Goal: Transaction & Acquisition: Purchase product/service

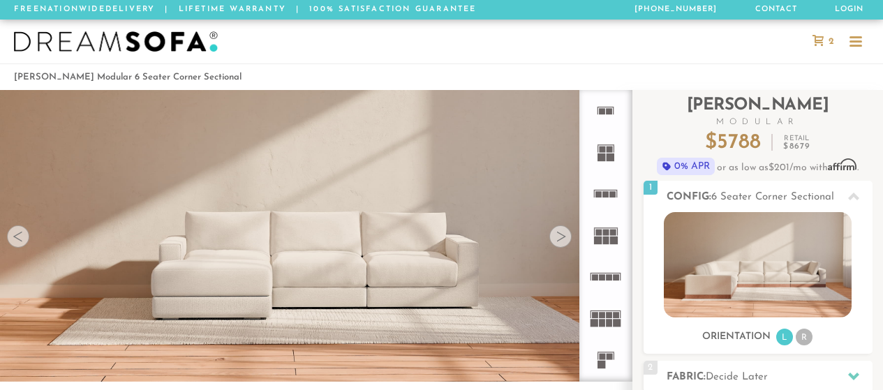
click at [562, 236] on div at bounding box center [560, 236] width 22 height 22
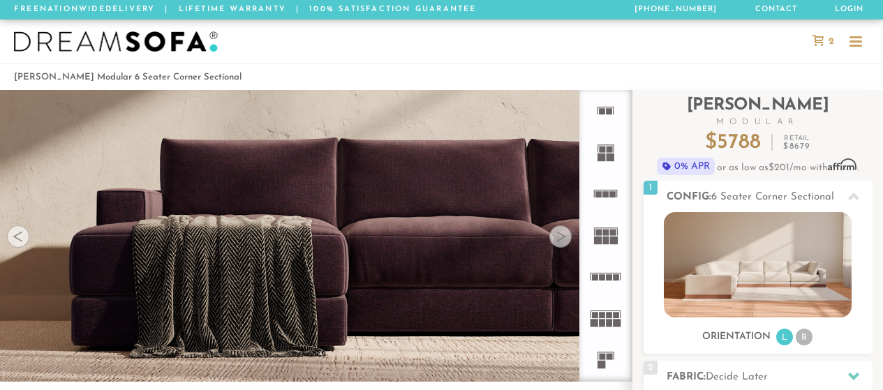
click at [562, 236] on div at bounding box center [560, 236] width 22 height 22
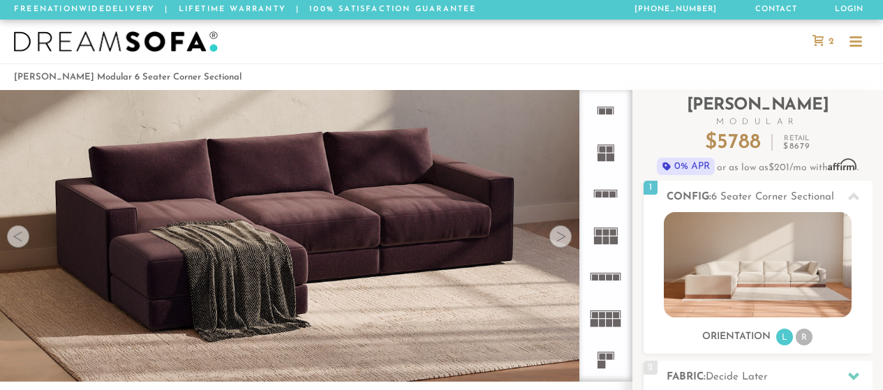
click at [562, 236] on div at bounding box center [560, 236] width 22 height 22
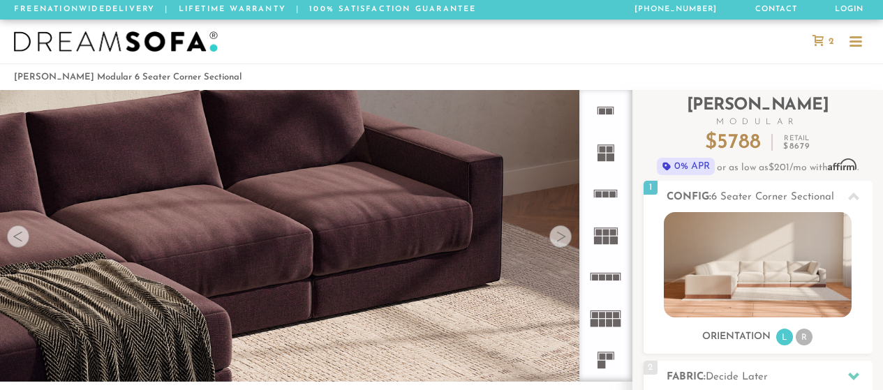
click at [562, 236] on div at bounding box center [560, 236] width 22 height 22
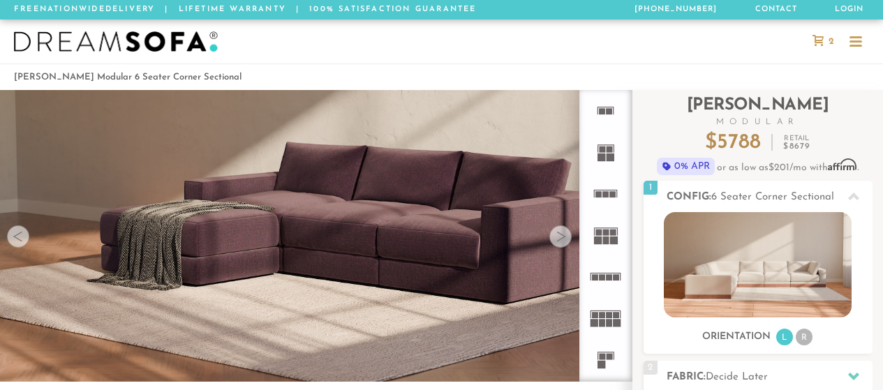
click at [562, 236] on div at bounding box center [560, 236] width 22 height 22
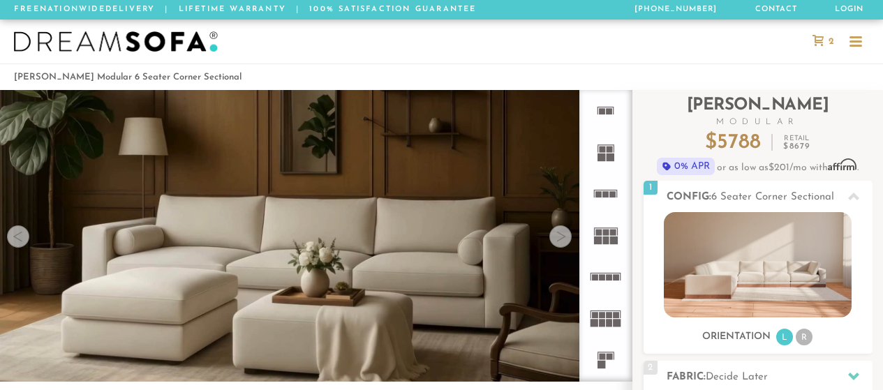
click at [562, 236] on div at bounding box center [560, 236] width 22 height 22
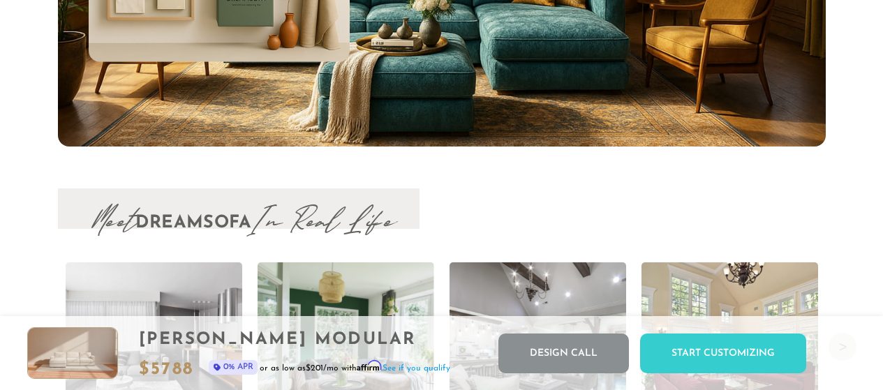
scroll to position [13547, 0]
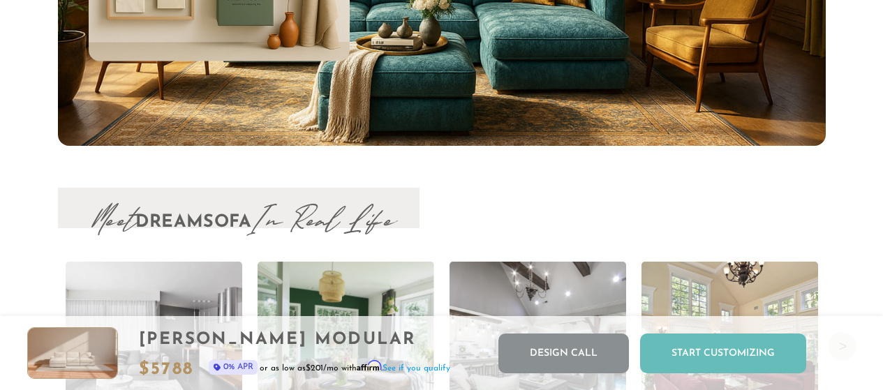
click at [693, 364] on div "Start Customizing" at bounding box center [723, 354] width 166 height 40
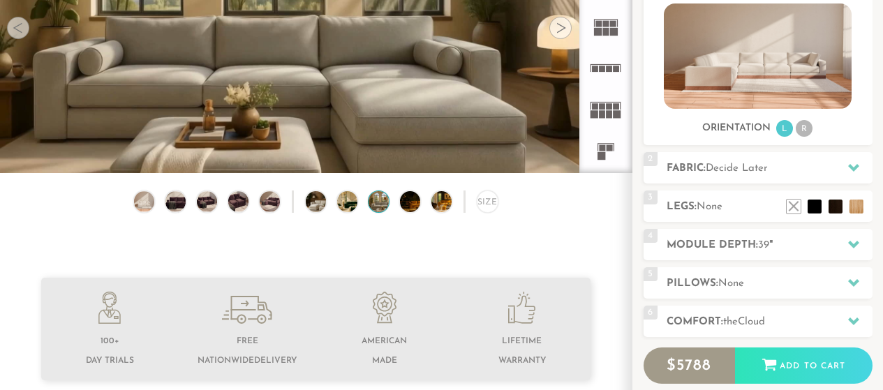
scroll to position [0, 0]
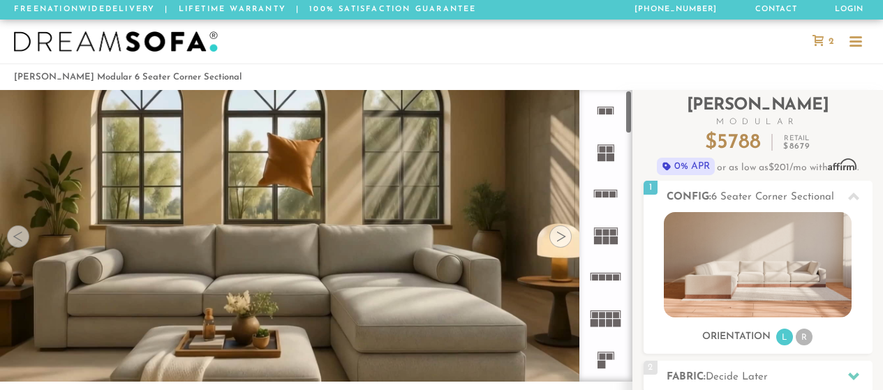
click at [561, 242] on div at bounding box center [560, 236] width 22 height 22
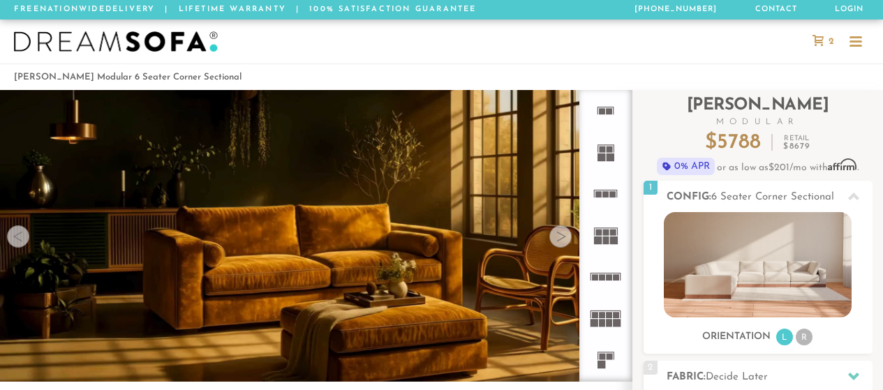
click at [561, 242] on div at bounding box center [560, 236] width 22 height 22
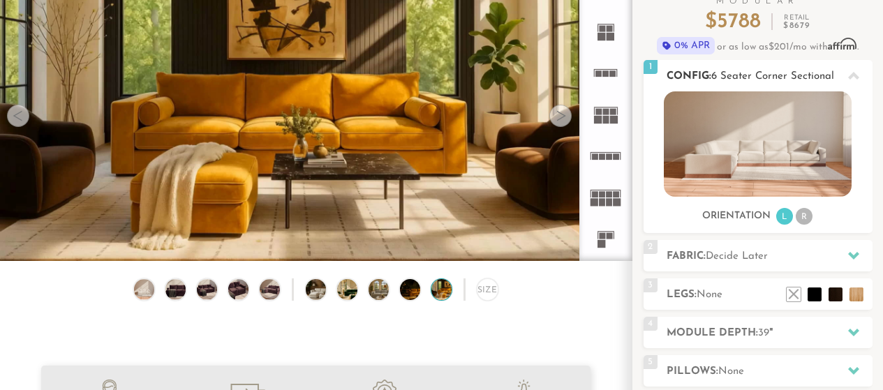
scroll to position [134, 0]
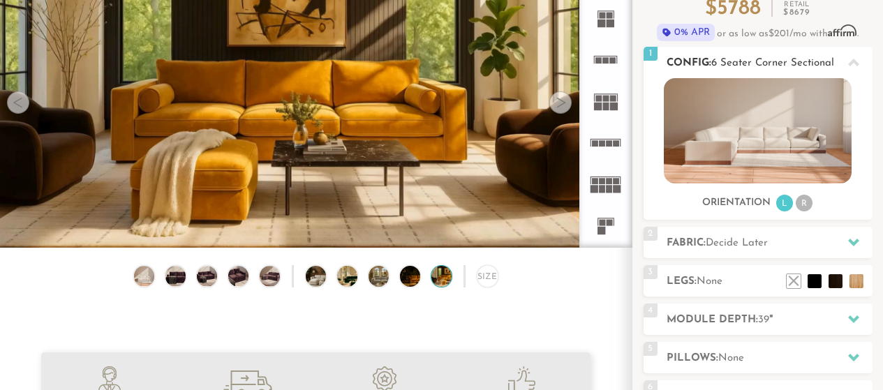
click at [803, 202] on li "R" at bounding box center [804, 203] width 17 height 17
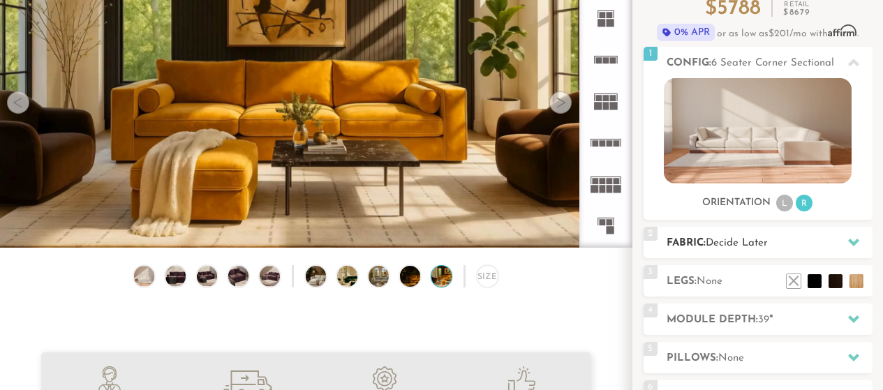
click at [753, 243] on span "Decide Later" at bounding box center [737, 243] width 62 height 10
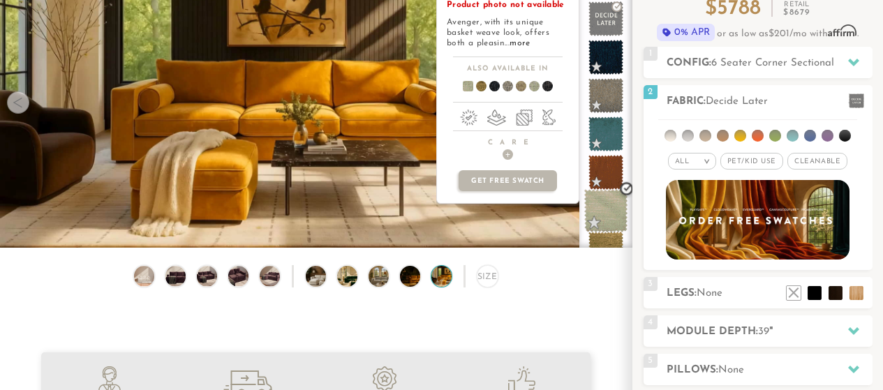
click at [609, 208] on span at bounding box center [606, 211] width 44 height 44
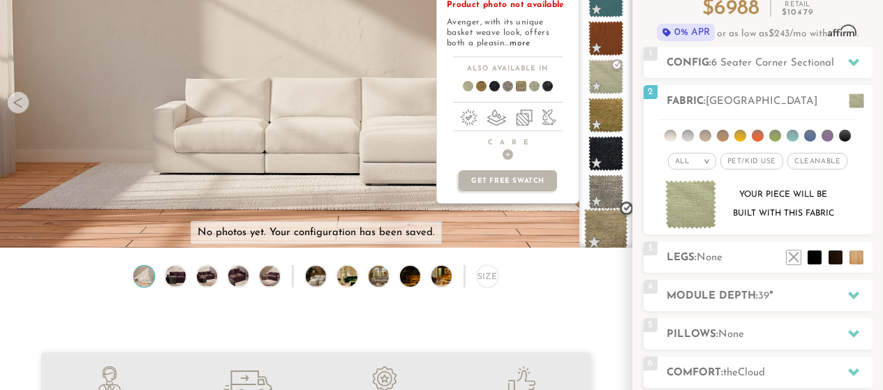
click at [608, 225] on span at bounding box center [606, 231] width 44 height 44
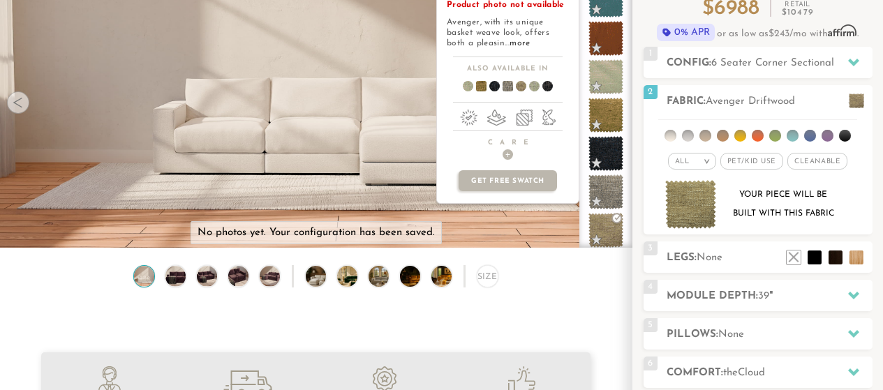
click at [480, 87] on span at bounding box center [476, 89] width 54 height 52
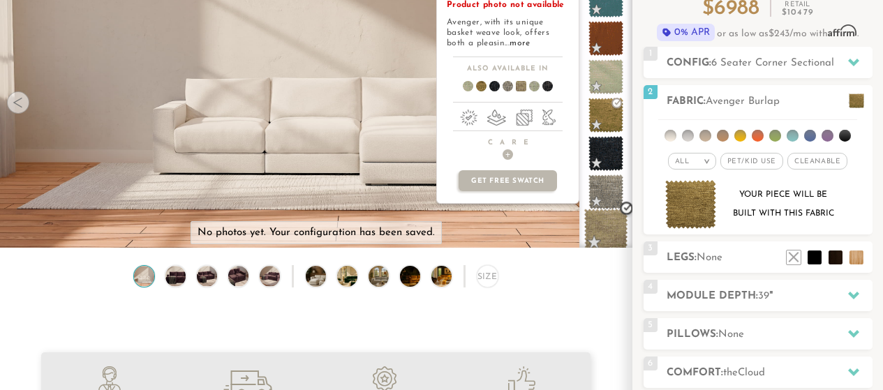
click at [607, 231] on span at bounding box center [606, 231] width 44 height 44
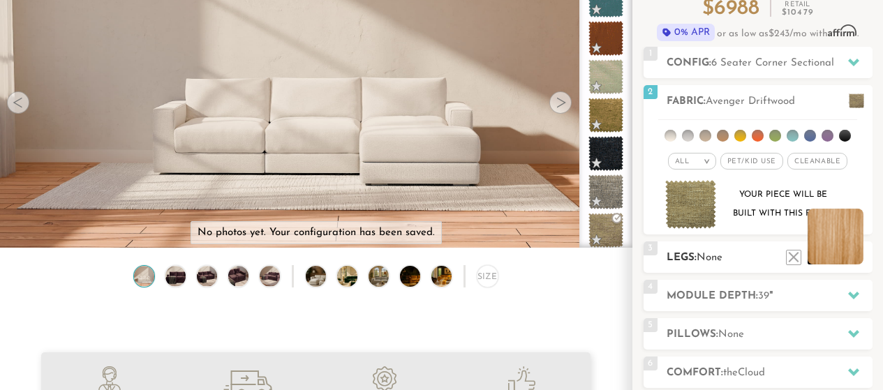
click at [854, 255] on li at bounding box center [836, 237] width 56 height 56
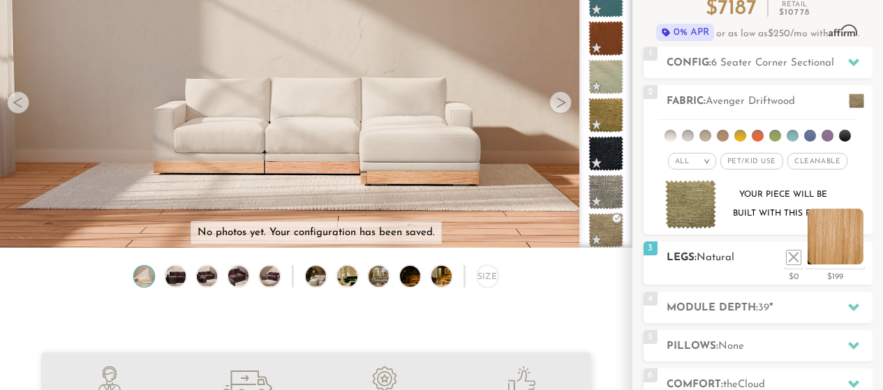
click at [854, 255] on li at bounding box center [836, 237] width 56 height 56
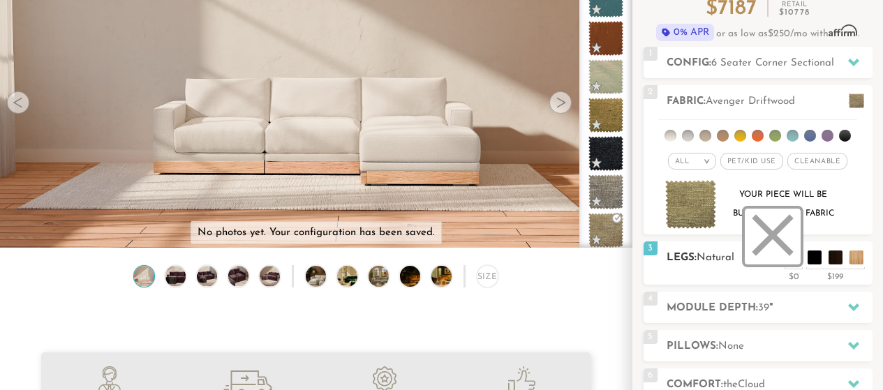
click at [784, 253] on li at bounding box center [773, 237] width 56 height 56
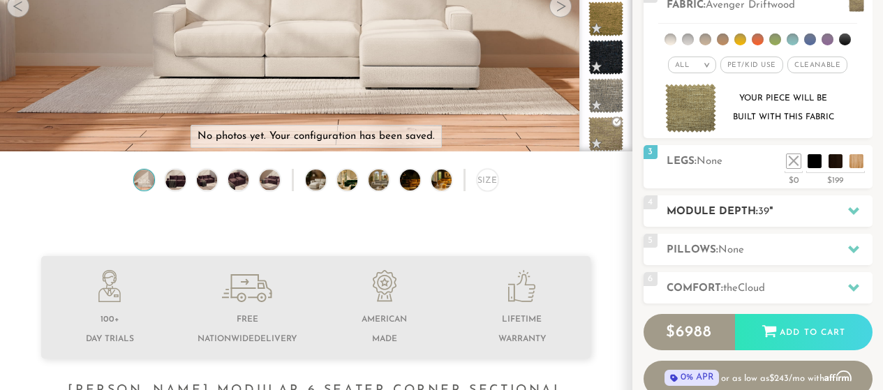
scroll to position [233, 0]
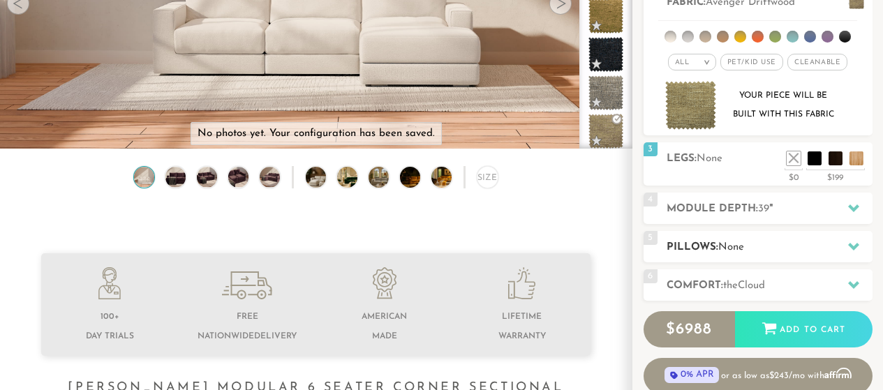
click at [722, 252] on span "None" at bounding box center [731, 247] width 26 height 10
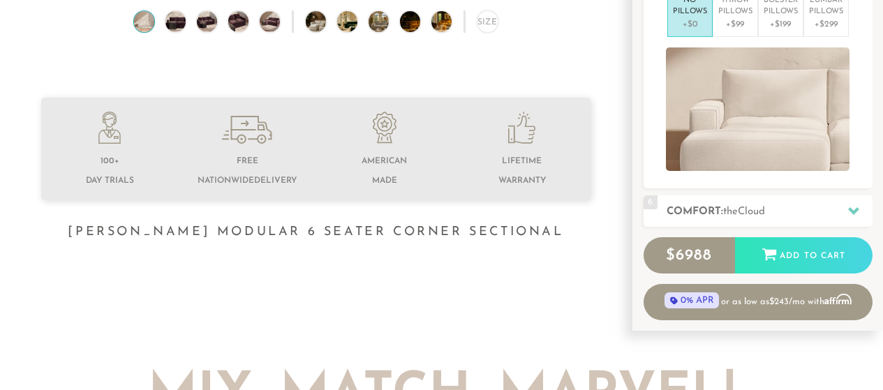
scroll to position [389, 0]
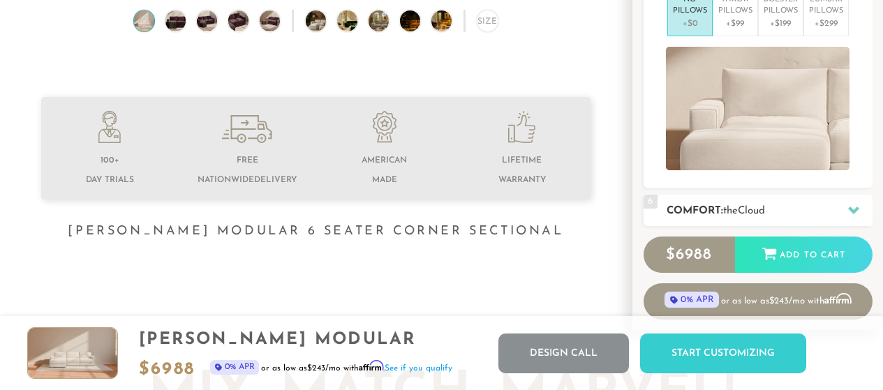
click at [723, 211] on h2 "Comfort: the Cloud" at bounding box center [770, 211] width 206 height 16
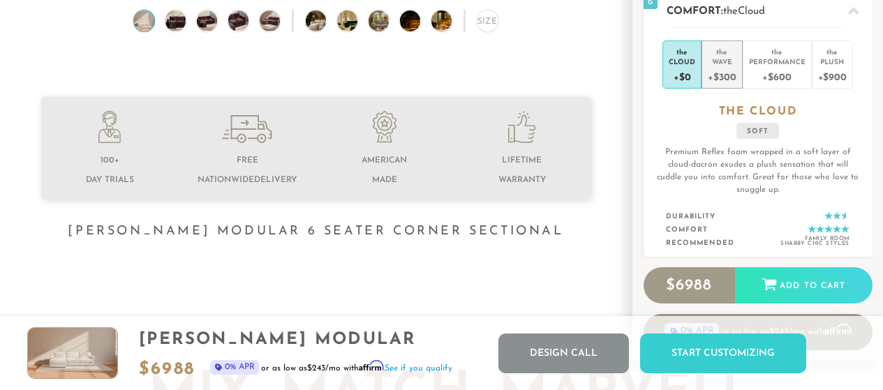
click at [721, 68] on div "+$300" at bounding box center [722, 76] width 28 height 20
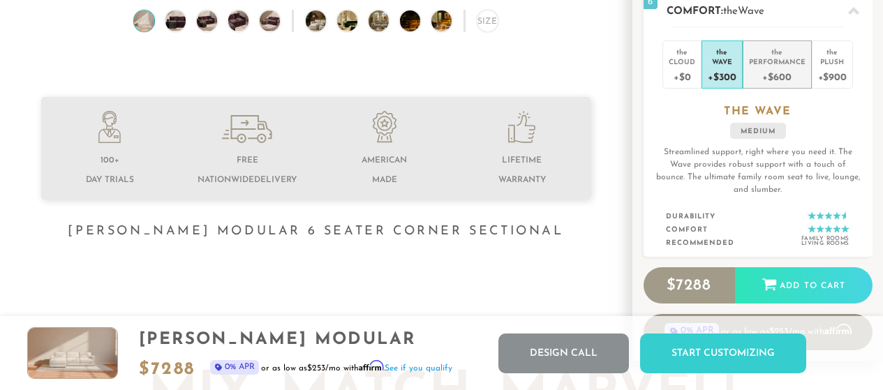
click at [764, 62] on div "Performance" at bounding box center [777, 62] width 57 height 10
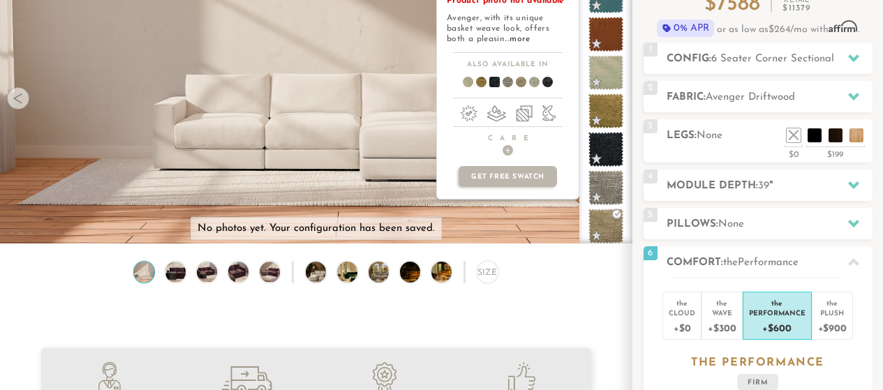
scroll to position [186, 0]
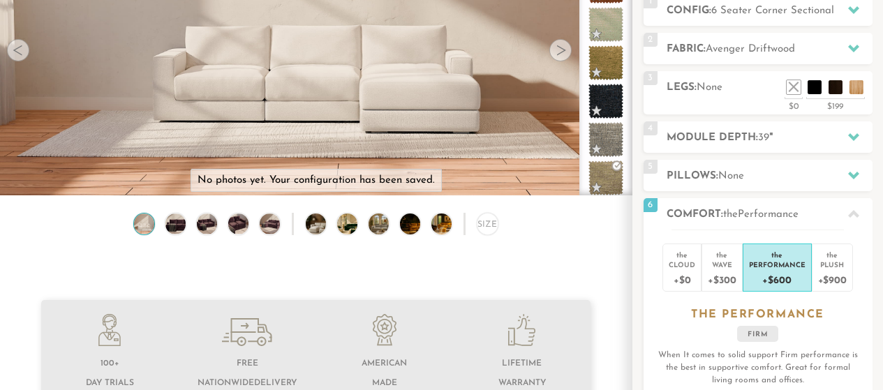
click at [559, 50] on div at bounding box center [560, 50] width 22 height 22
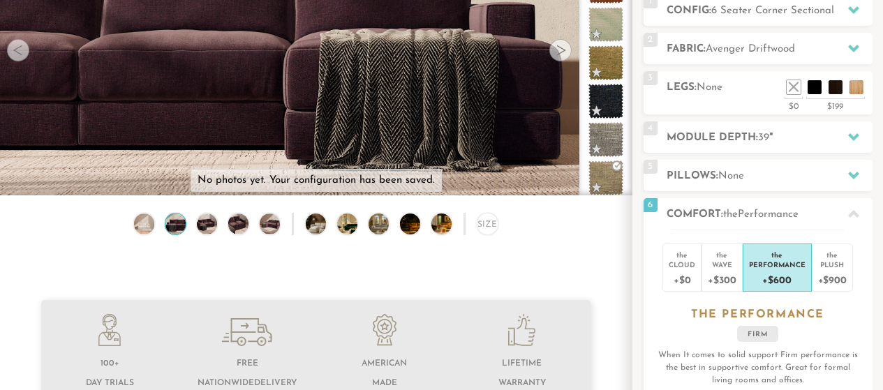
click at [559, 50] on div at bounding box center [560, 50] width 22 height 22
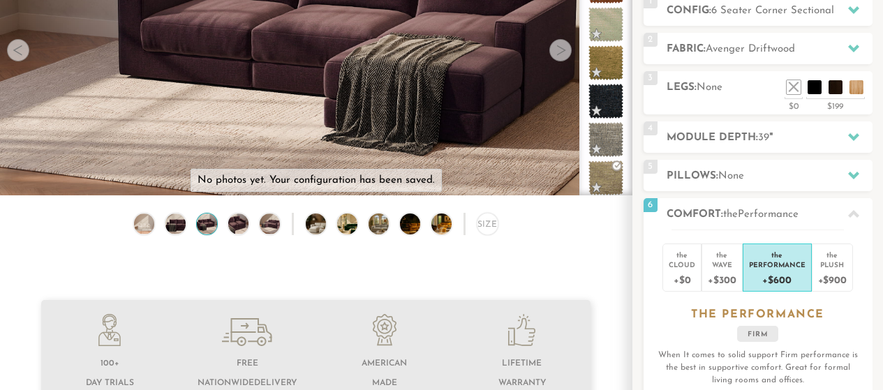
click at [559, 50] on div at bounding box center [560, 50] width 22 height 22
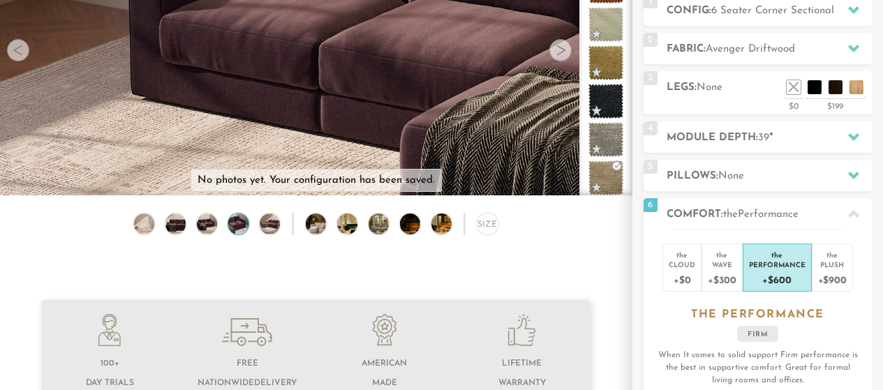
click at [559, 50] on div at bounding box center [560, 50] width 22 height 22
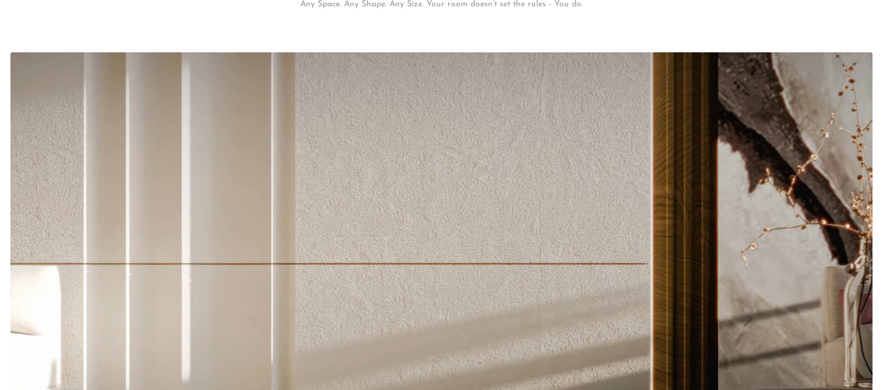
scroll to position [15019, 872]
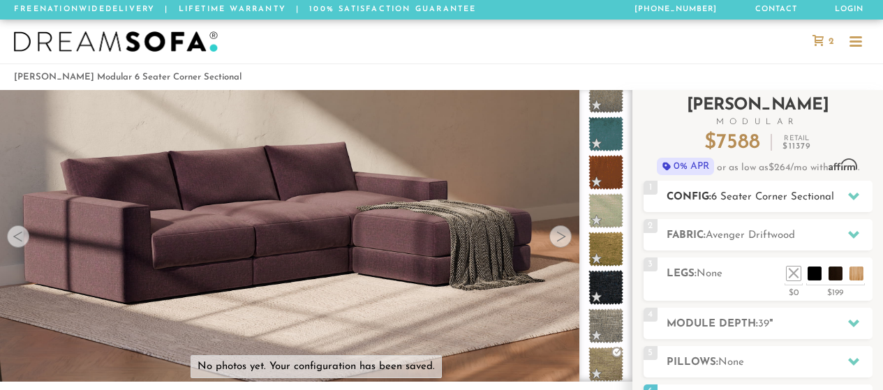
click at [725, 196] on span "6 Seater Corner Sectional" at bounding box center [772, 197] width 123 height 10
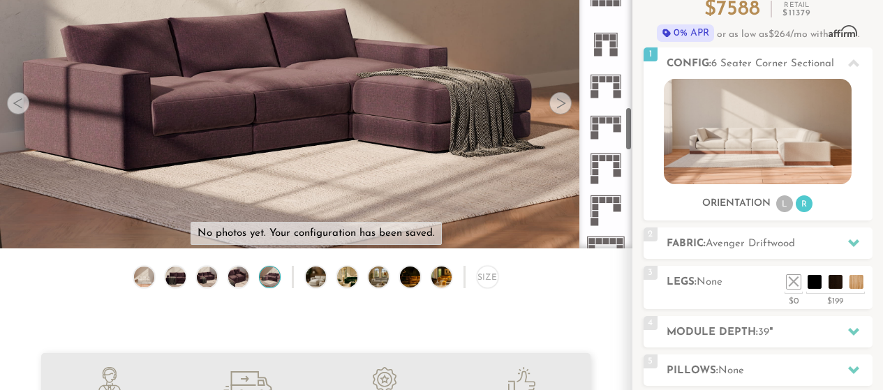
scroll to position [1013, 0]
click at [607, 203] on icon at bounding box center [605, 208] width 41 height 41
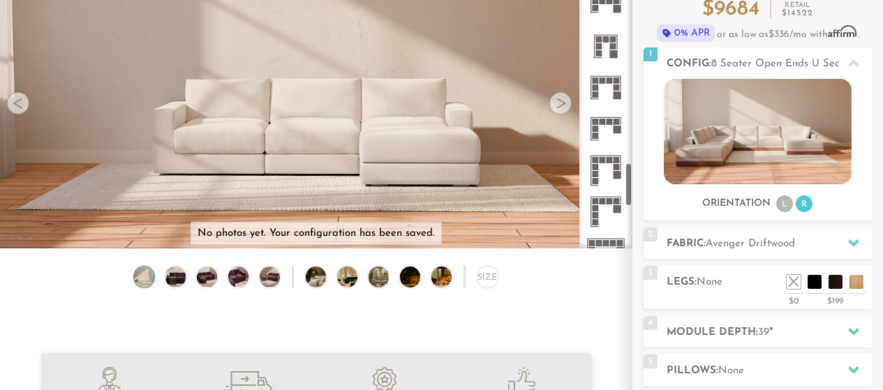
scroll to position [1382, 0]
click at [608, 133] on icon at bounding box center [605, 128] width 41 height 41
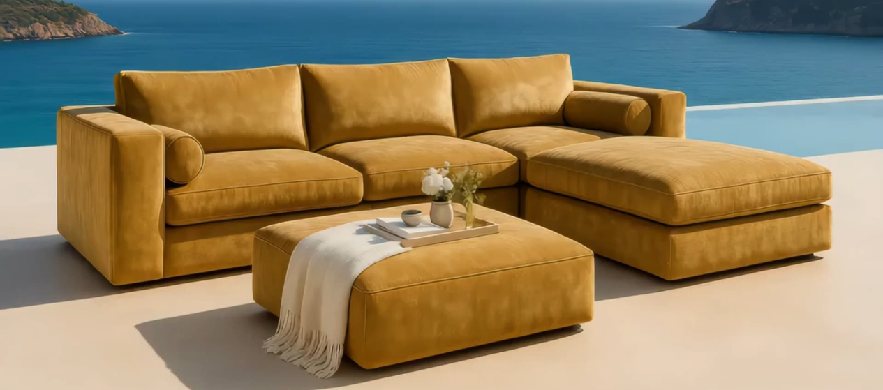
scroll to position [1157, 0]
